Goal: Task Accomplishment & Management: Manage account settings

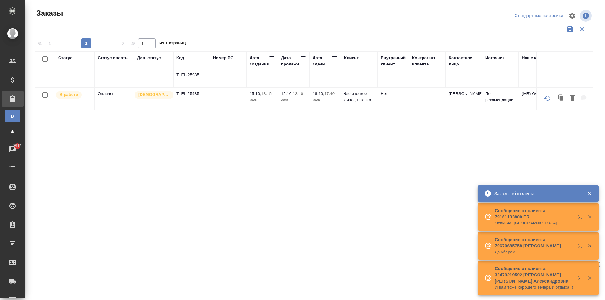
drag, startPoint x: 201, startPoint y: 74, endPoint x: 167, endPoint y: 66, distance: 34.7
click at [167, 66] on tr "Статус Статус оплаты Доп. статус Код T_FL-25985 Номер PO Дата создания Дата про…" at bounding box center [581, 69] width 1092 height 36
paste input "C_FL-15983"
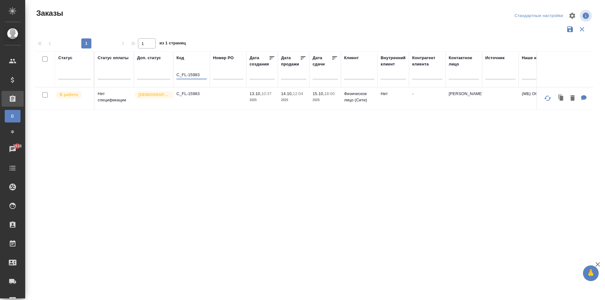
click at [198, 99] on td "C_FL-15983" at bounding box center [191, 99] width 37 height 22
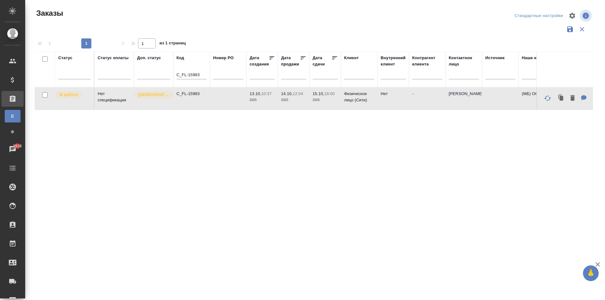
click at [198, 99] on td "C_FL-15983" at bounding box center [191, 99] width 37 height 22
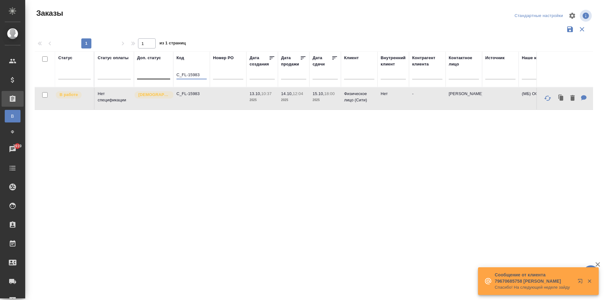
drag, startPoint x: 176, startPoint y: 75, endPoint x: 152, endPoint y: 75, distance: 24.3
click at [152, 75] on tr "Статус Статус оплаты Доп. статус Код C_FL-15983 Номер PO Дата создания Дата про…" at bounding box center [581, 69] width 1092 height 36
paste input "T_FL-25985"
type input "T_FL-25985"
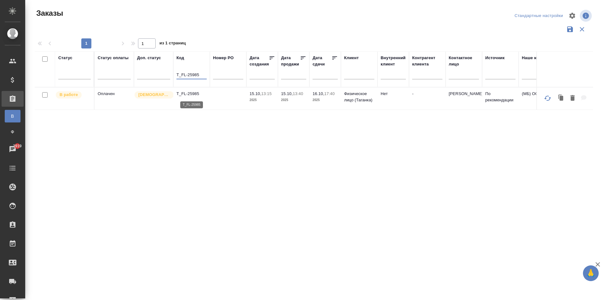
click at [193, 96] on p "T_FL-25985" at bounding box center [191, 94] width 30 height 6
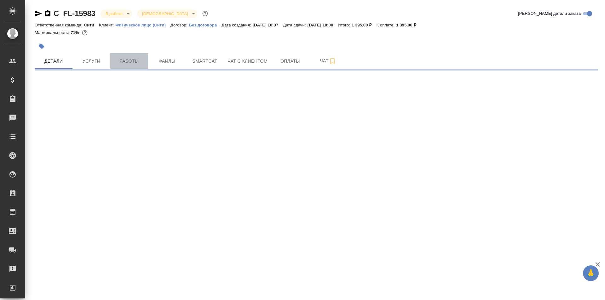
click at [133, 64] on span "Работы" at bounding box center [129, 61] width 30 height 8
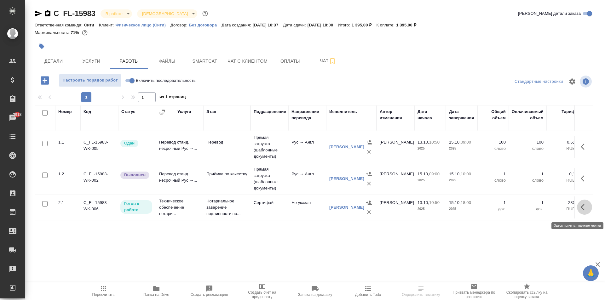
click at [582, 209] on icon "button" at bounding box center [585, 208] width 8 height 8
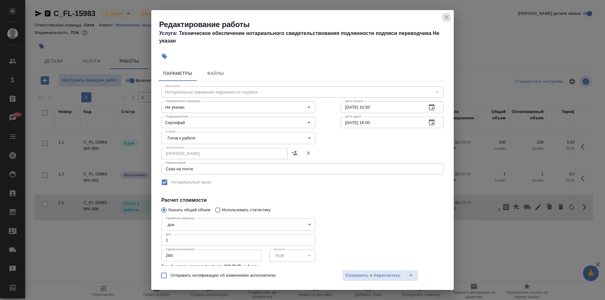
click at [446, 17] on icon "close" at bounding box center [447, 18] width 8 height 8
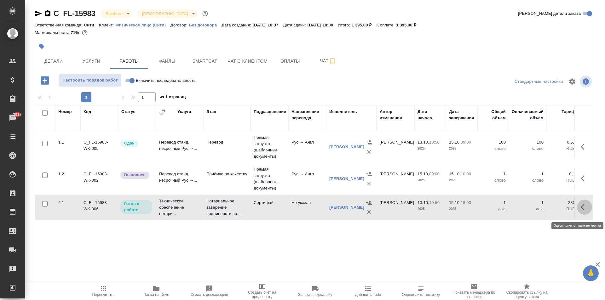
click at [583, 211] on icon "button" at bounding box center [585, 208] width 8 height 8
click at [540, 209] on icon "button" at bounding box center [538, 208] width 6 height 6
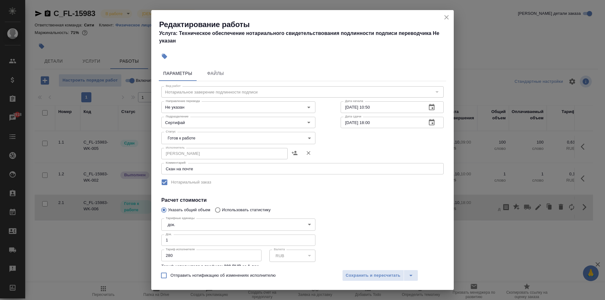
click at [194, 137] on body "🙏 .cls-1 fill:#fff; AWATERA Aivazyan Karina Клиенты Спецификации Заказы 2918 Ча…" at bounding box center [302, 150] width 605 height 300
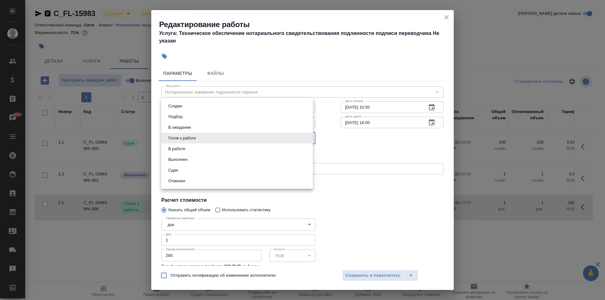
click at [176, 171] on button "Сдан" at bounding box center [173, 170] width 14 height 7
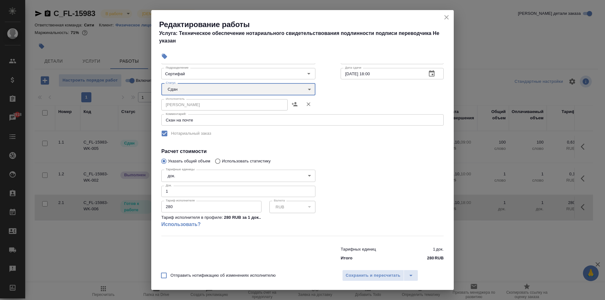
scroll to position [57, 0]
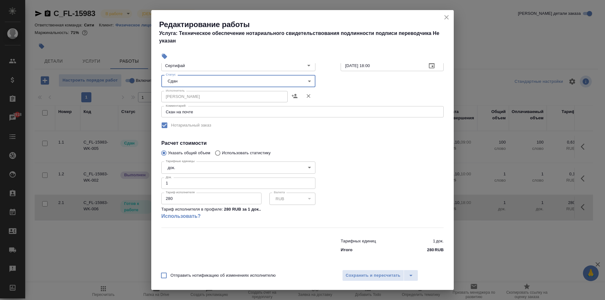
click at [209, 82] on body "🙏 .cls-1 fill:#fff; AWATERA Aivazyan Karina Клиенты Спецификации Заказы 2918 Ча…" at bounding box center [302, 150] width 605 height 300
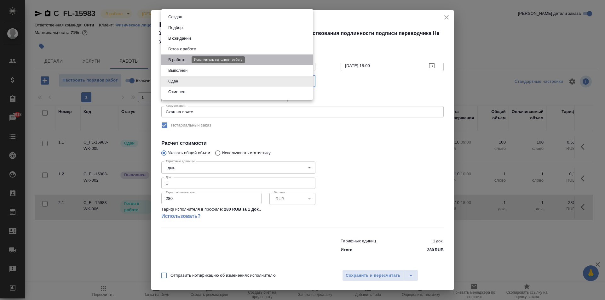
click at [182, 61] on button "В работе" at bounding box center [176, 59] width 21 height 7
type input "inProgress"
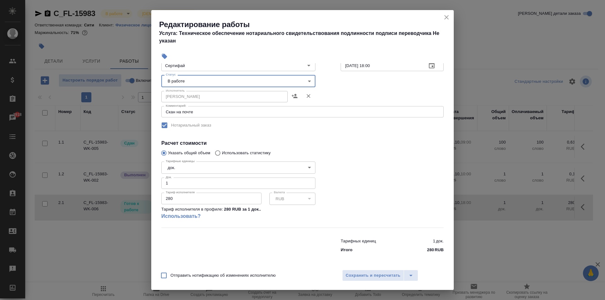
drag, startPoint x: 179, startPoint y: 199, endPoint x: 140, endPoint y: 196, distance: 39.5
click at [140, 196] on div "Редактирование работы Услуга: Техническое обеспечение нотариального свидетельст…" at bounding box center [302, 150] width 605 height 300
type input "230"
click at [293, 228] on div "Тарифных единиц 1 док. Итого 280 RUB" at bounding box center [303, 244] width 308 height 43
click at [388, 273] on span "Сохранить и пересчитать" at bounding box center [373, 275] width 55 height 7
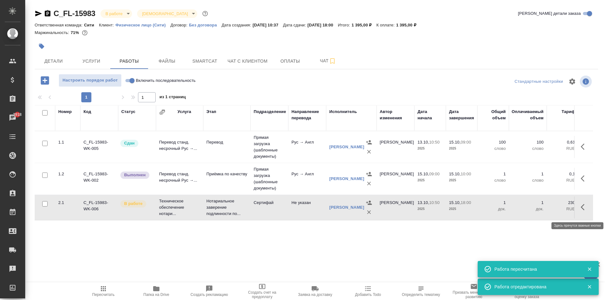
click at [580, 211] on button "button" at bounding box center [584, 207] width 15 height 15
click at [537, 210] on icon "button" at bounding box center [538, 208] width 6 height 6
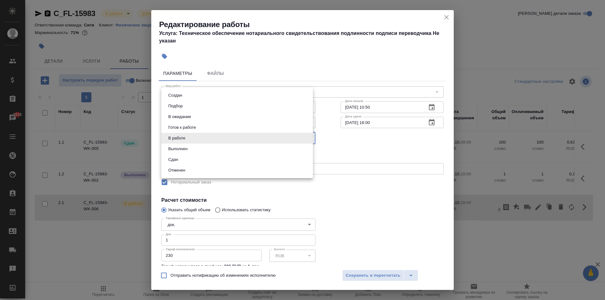
click at [211, 141] on body "🙏 .cls-1 fill:#fff; AWATERA Aivazyan Karina Клиенты Спецификации Заказы 2918 Ча…" at bounding box center [302, 150] width 605 height 300
click at [181, 157] on li "Сдан" at bounding box center [237, 159] width 152 height 11
type input "closed"
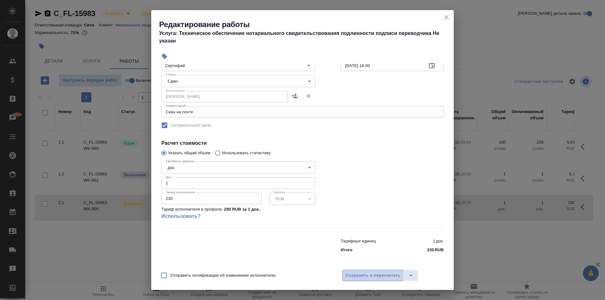
click at [375, 277] on span "Сохранить и пересчитать" at bounding box center [373, 275] width 55 height 7
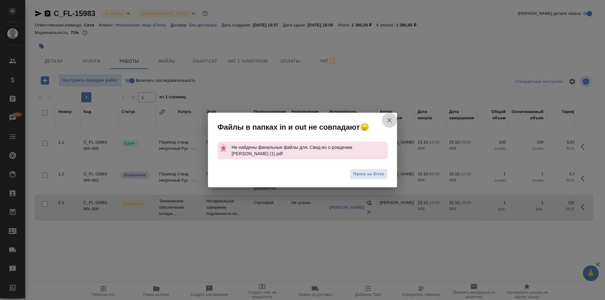
click at [391, 118] on icon "button" at bounding box center [390, 121] width 8 height 8
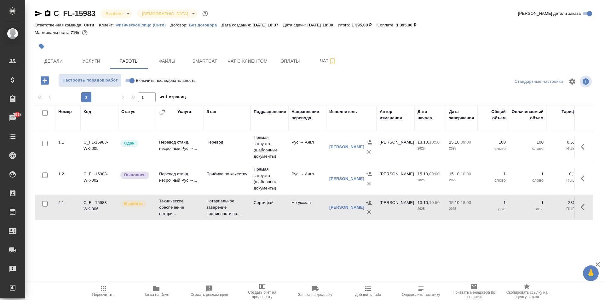
click at [132, 80] on input "Включить последовательность" at bounding box center [132, 81] width 23 height 8
checkbox input "true"
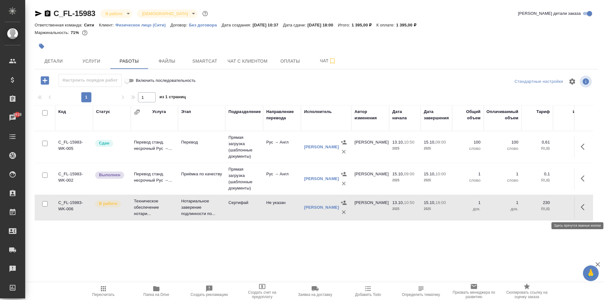
click at [582, 211] on icon "button" at bounding box center [585, 208] width 8 height 8
click at [536, 210] on icon "button" at bounding box center [538, 208] width 6 height 6
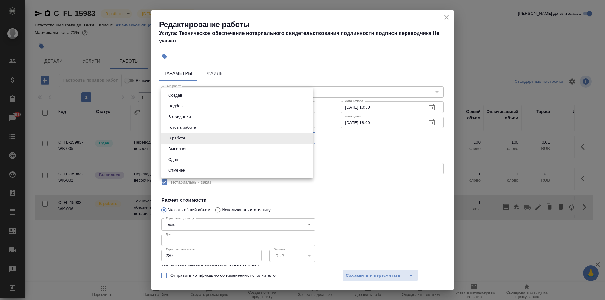
click at [208, 136] on body "🙏 .cls-1 fill:#fff; AWATERA Aivazyan Karina Клиенты Спецификации Заказы 2918 Ча…" at bounding box center [302, 150] width 605 height 300
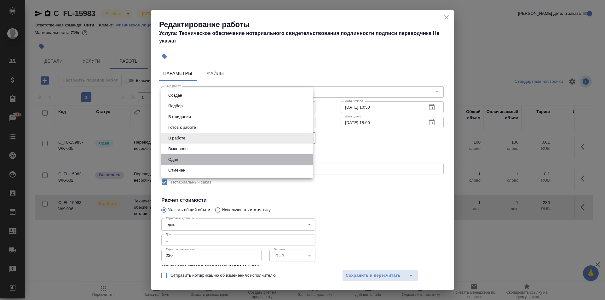
click at [185, 156] on li "Сдан" at bounding box center [237, 159] width 152 height 11
type input "closed"
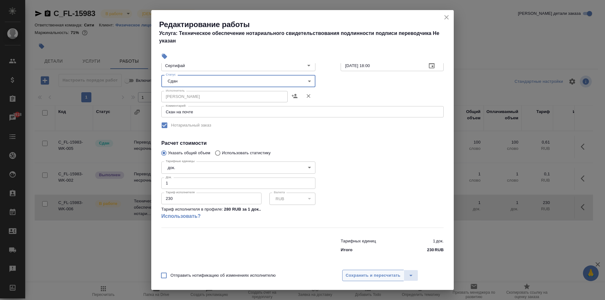
click at [396, 277] on span "Сохранить и пересчитать" at bounding box center [373, 275] width 55 height 7
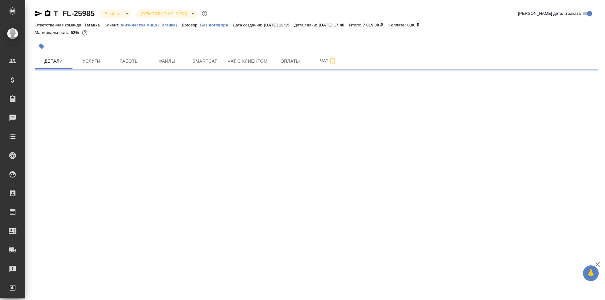
select select "RU"
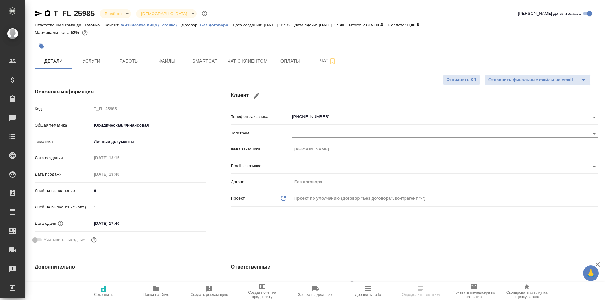
type textarea "x"
click at [130, 63] on span "Работы" at bounding box center [129, 61] width 30 height 8
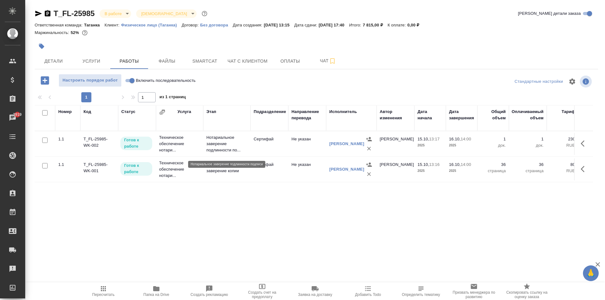
click at [222, 145] on p "Нотариальное заверение подлинности по..." at bounding box center [226, 144] width 41 height 19
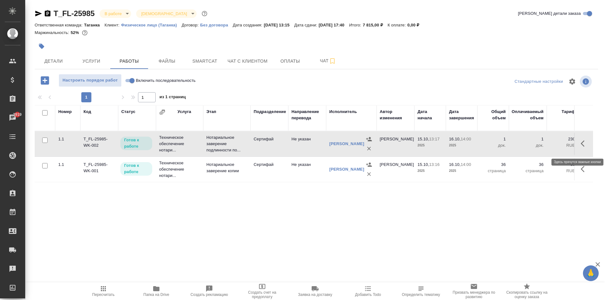
click at [583, 147] on icon "button" at bounding box center [585, 144] width 8 height 8
click at [539, 147] on icon "button" at bounding box center [538, 144] width 6 height 6
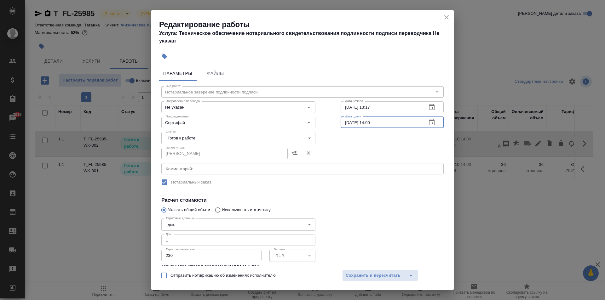
click at [361, 125] on input "16.10.2025 14:00" at bounding box center [381, 122] width 81 height 11
click at [364, 127] on input "16.10.2025 14:00" at bounding box center [381, 122] width 81 height 11
click at [379, 122] on input "16.10.2025 14:00" at bounding box center [381, 122] width 81 height 11
click at [428, 125] on icon "button" at bounding box center [432, 123] width 8 height 8
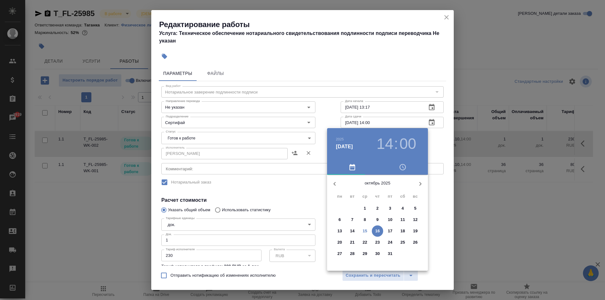
click at [363, 229] on p "15" at bounding box center [365, 231] width 5 height 6
type input "15.10.2025 14:00"
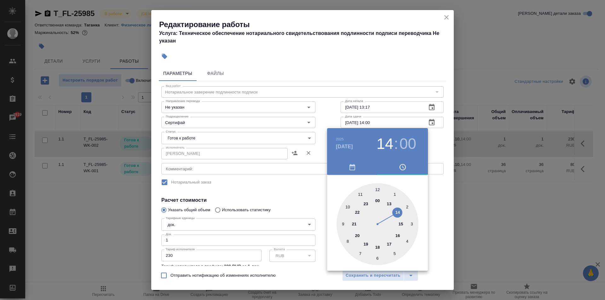
click at [370, 85] on div at bounding box center [302, 150] width 605 height 300
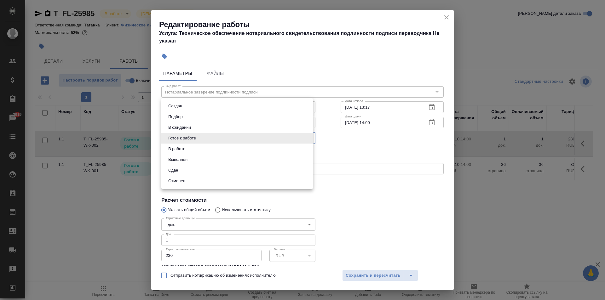
click at [203, 139] on body "🙏 .cls-1 fill:#fff; AWATERA Aivazyan Karina Клиенты Спецификации Заказы 2919 Ча…" at bounding box center [302, 150] width 605 height 300
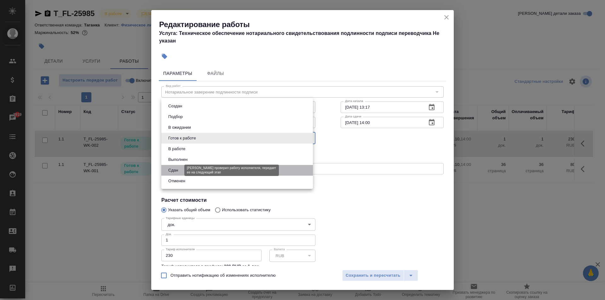
click at [177, 168] on button "Сдан" at bounding box center [173, 170] width 14 height 7
type input "closed"
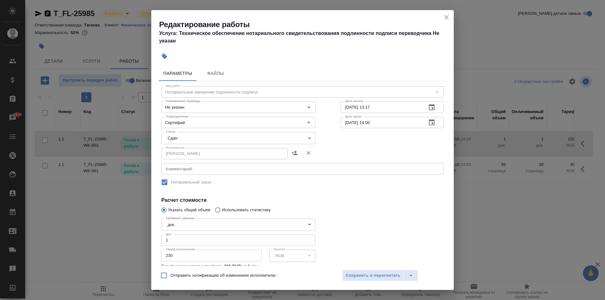
click at [368, 199] on h4 "Расчет стоимости" at bounding box center [302, 201] width 282 height 8
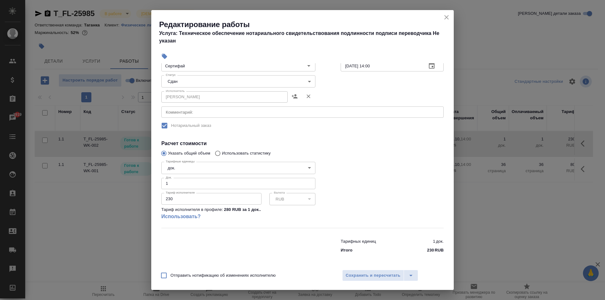
scroll to position [57, 0]
click at [380, 276] on span "Сохранить и пересчитать" at bounding box center [373, 275] width 55 height 7
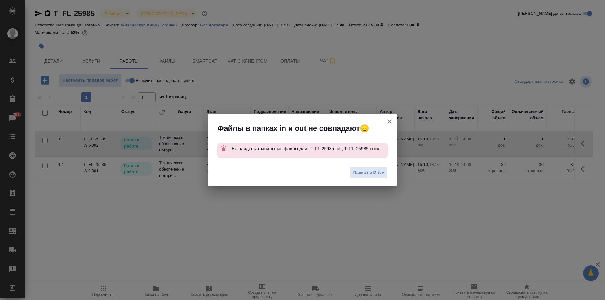
click at [392, 121] on icon "button" at bounding box center [390, 122] width 8 height 8
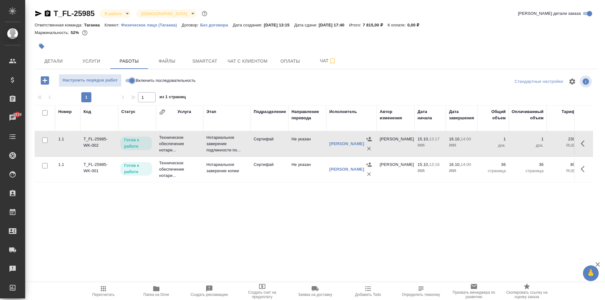
click at [133, 80] on input "Включить последовательность" at bounding box center [132, 81] width 23 height 8
checkbox input "true"
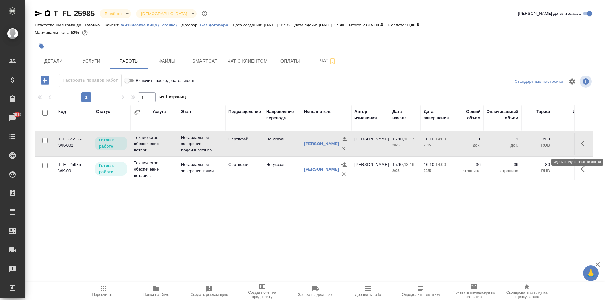
click at [581, 145] on icon "button" at bounding box center [585, 144] width 8 height 8
click at [536, 146] on icon "button" at bounding box center [538, 144] width 8 height 8
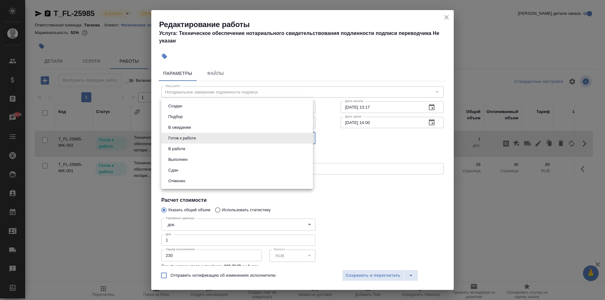
click at [204, 138] on body "🙏 .cls-1 fill:#fff; AWATERA Aivazyan Karina Клиенты Спецификации Заказы 2919 Ча…" at bounding box center [302, 150] width 605 height 300
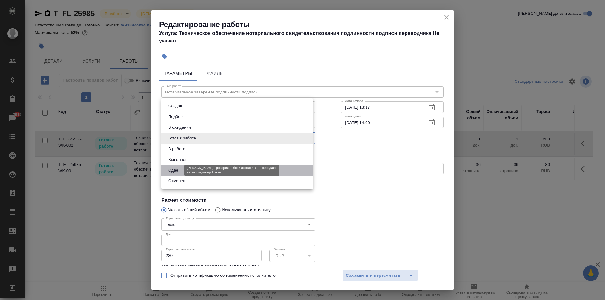
click at [174, 170] on button "Сдан" at bounding box center [173, 170] width 14 height 7
type input "closed"
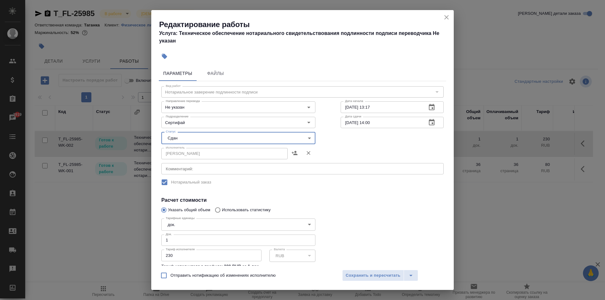
click at [372, 118] on input "16.10.2025 14:00" at bounding box center [381, 122] width 81 height 11
click at [428, 122] on icon "button" at bounding box center [432, 123] width 8 height 8
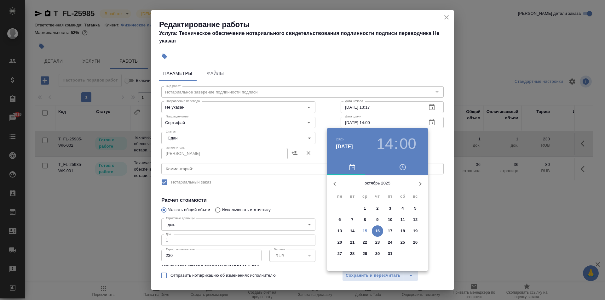
click at [367, 230] on p "15" at bounding box center [365, 231] width 5 height 6
type input "15.10.2025 14:00"
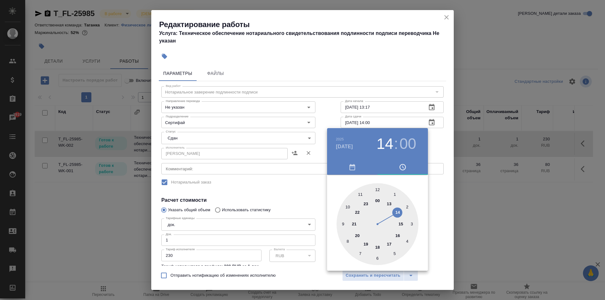
click at [401, 82] on div at bounding box center [302, 150] width 605 height 300
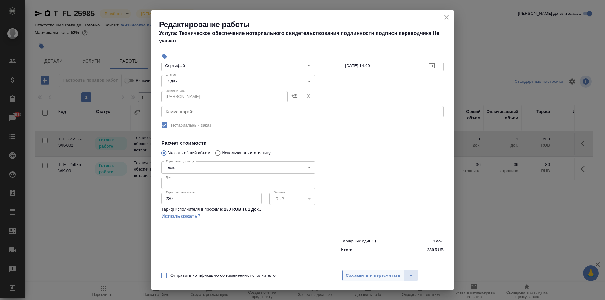
click at [379, 275] on span "Сохранить и пересчитать" at bounding box center [373, 275] width 55 height 7
